Goal: Check status: Verify the current state of an ongoing process or item

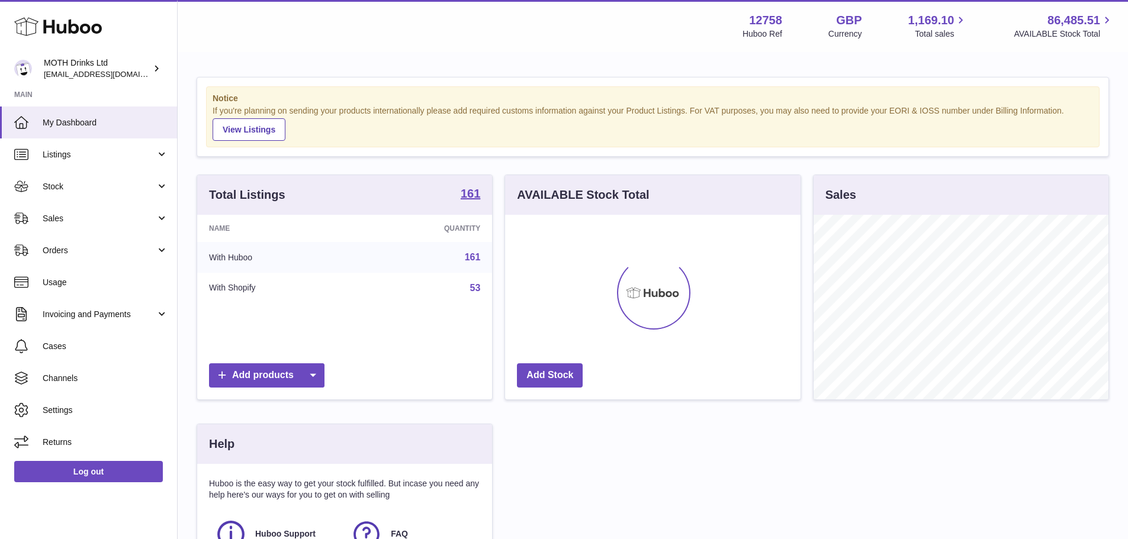
scroll to position [591936, 591826]
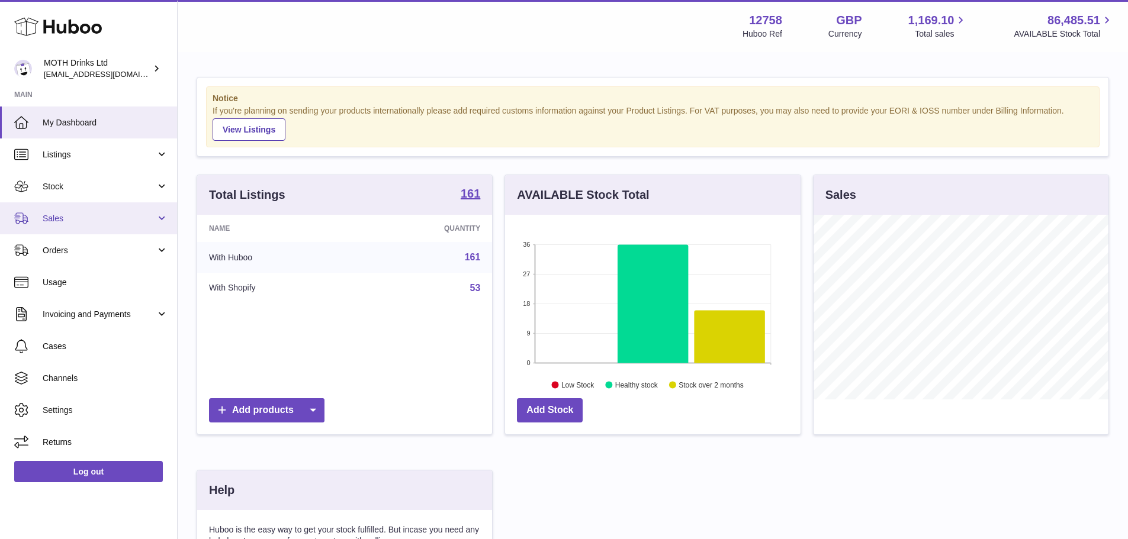
click at [97, 230] on link "Sales" at bounding box center [88, 219] width 177 height 32
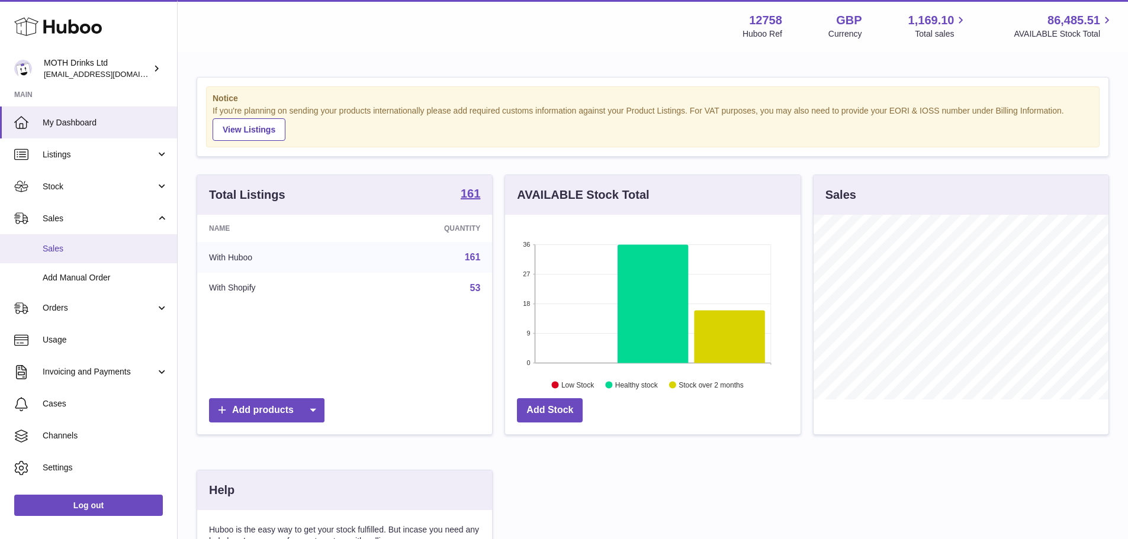
click at [97, 251] on span "Sales" at bounding box center [106, 248] width 126 height 11
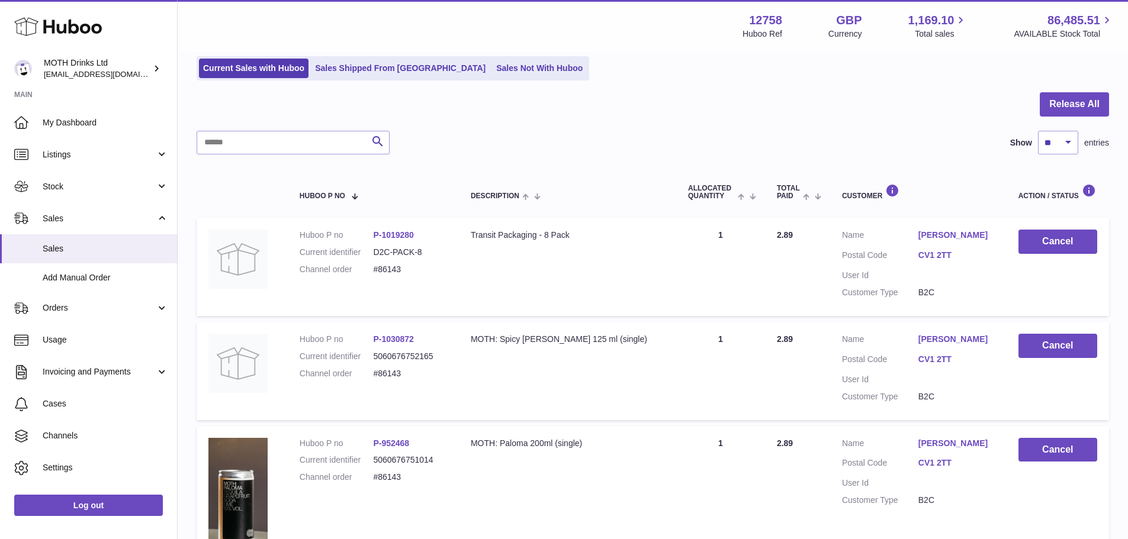
scroll to position [62, 0]
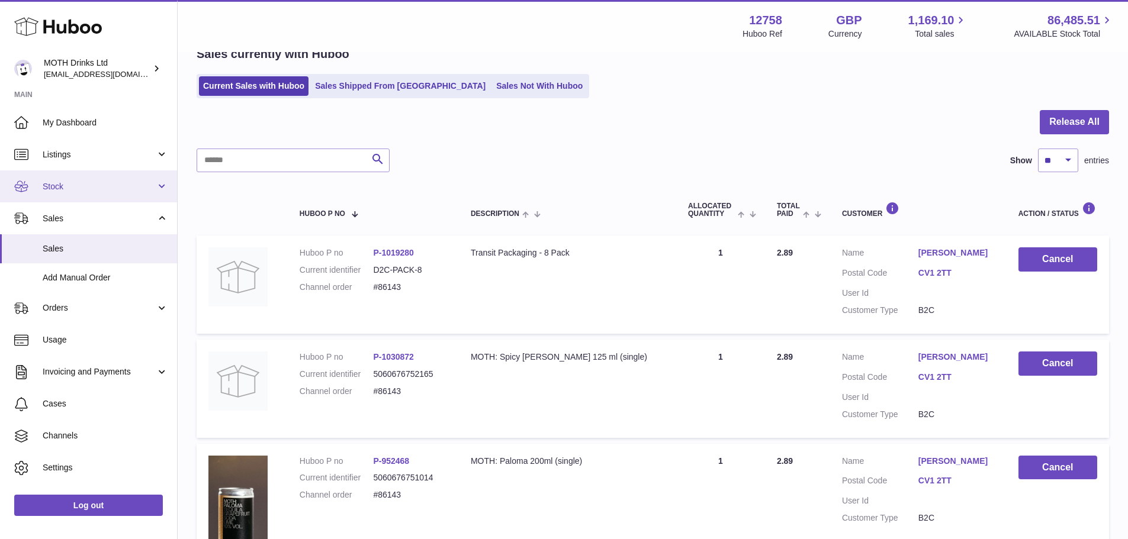
click at [68, 192] on span "Stock" at bounding box center [99, 186] width 113 height 11
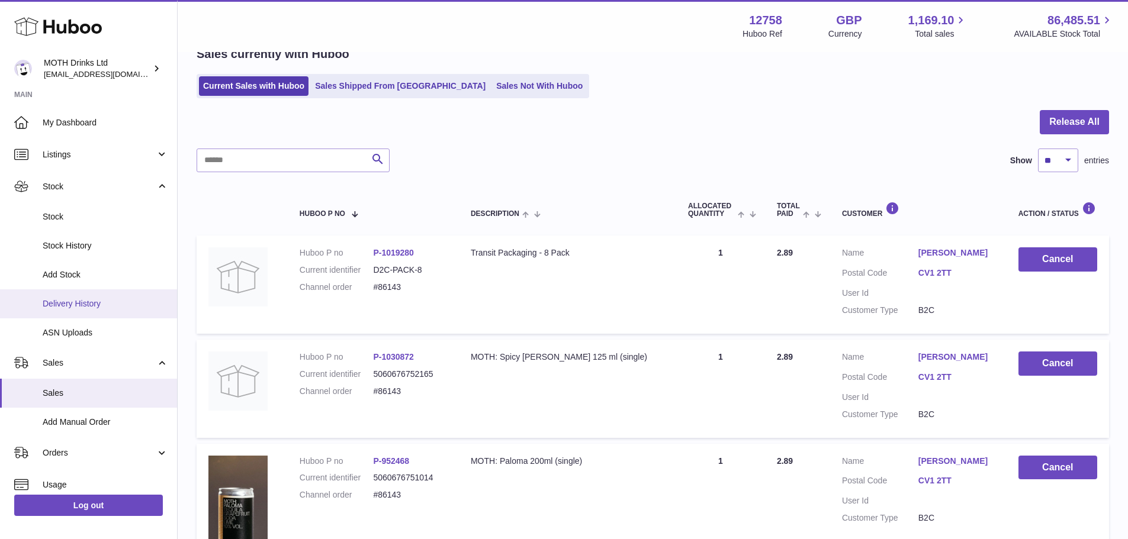
click at [80, 299] on span "Delivery History" at bounding box center [106, 303] width 126 height 11
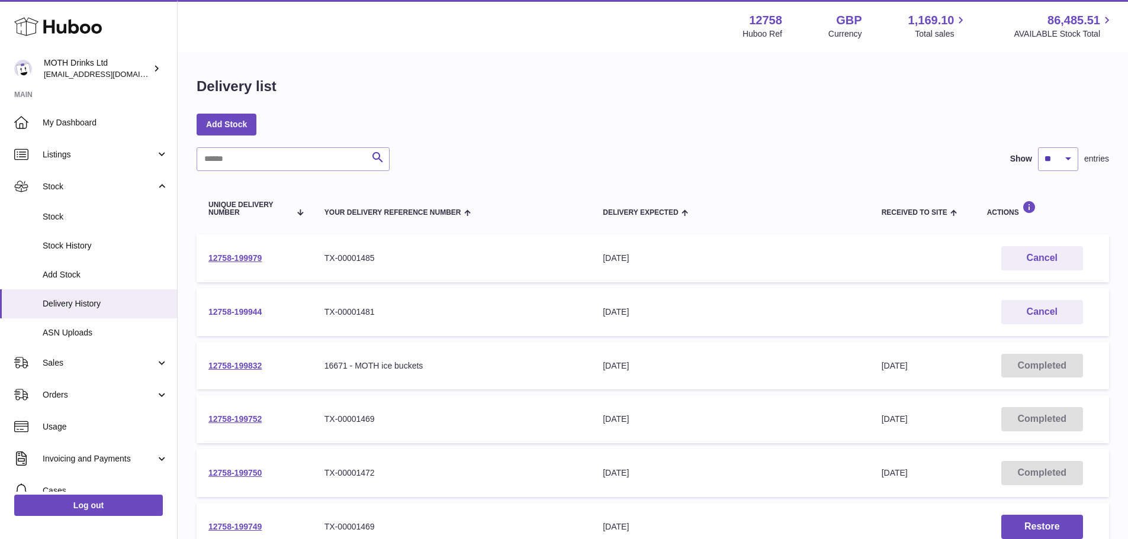
click at [238, 311] on link "12758-199944" at bounding box center [234, 311] width 53 height 9
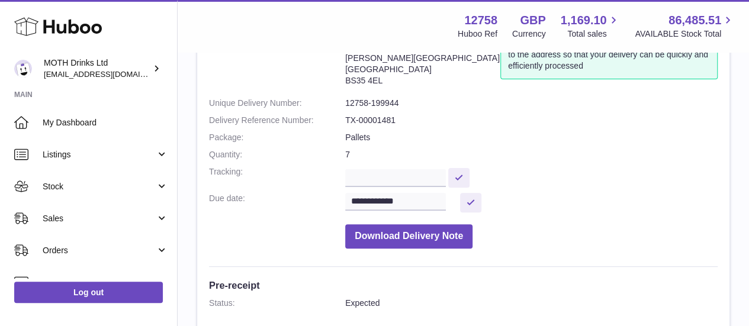
scroll to position [98, 0]
